Goal: Navigation & Orientation: Go to known website

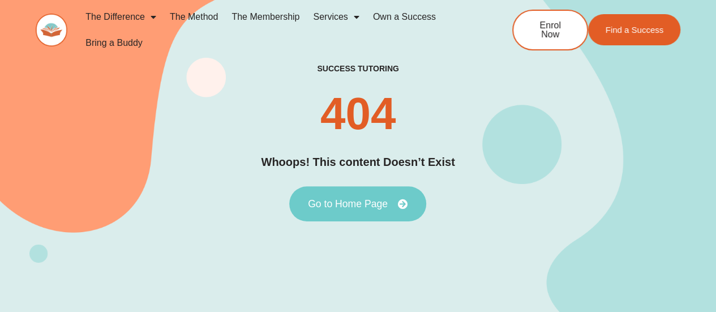
click at [396, 218] on link "Go to Home Page" at bounding box center [357, 203] width 137 height 35
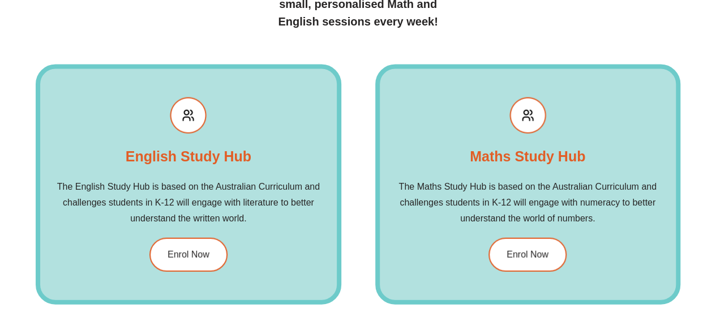
scroll to position [1245, 0]
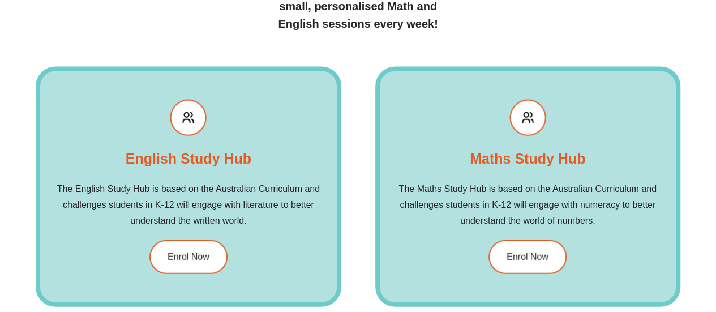
click at [470, 197] on h2 "The Maths Study Hub is based on the Australian Curriculum and challenges studen…" at bounding box center [528, 205] width 296 height 48
click at [525, 258] on span "Enrol Now" at bounding box center [527, 257] width 44 height 10
